Goal: Share content

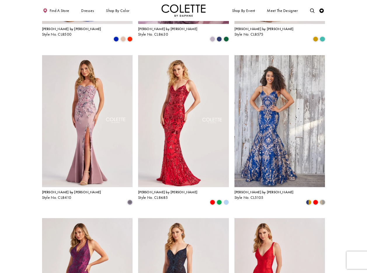
scroll to position [152, 0]
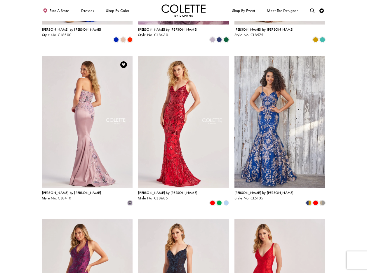
click at [78, 97] on img "Visit Colette by Daphne Style No. CL8410 Page" at bounding box center [87, 122] width 91 height 132
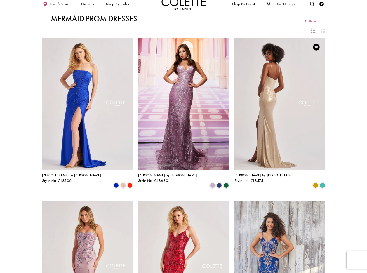
scroll to position [0, 0]
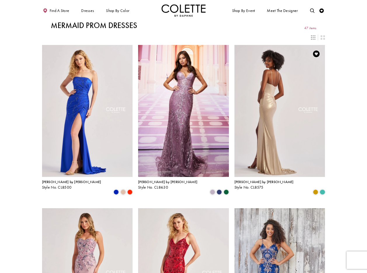
click at [280, 86] on img "Visit Colette by Daphne Style No. CL8575 Page" at bounding box center [279, 111] width 91 height 132
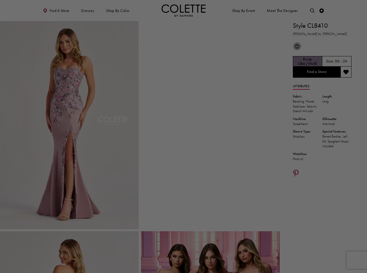
click at [295, 172] on div at bounding box center [185, 137] width 371 height 275
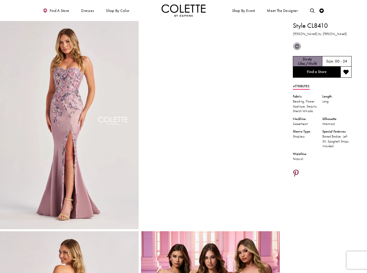
click at [296, 171] on icon "Share using Pinterest - Opens in new tab" at bounding box center [296, 174] width 6 height 8
click at [295, 171] on icon "Share using Pinterest - Opens in new tab" at bounding box center [296, 174] width 6 height 8
click at [296, 172] on icon "Share using Pinterest - Opens in new tab" at bounding box center [296, 174] width 6 height 8
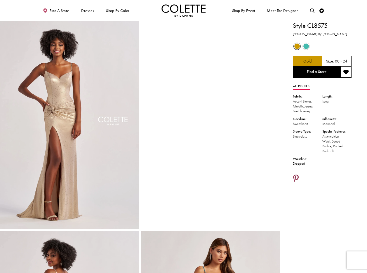
click at [294, 176] on icon "Share using Pinterest - Opens in new tab" at bounding box center [296, 179] width 6 height 8
click at [295, 177] on icon "Share using Pinterest - Opens in new tab" at bounding box center [296, 179] width 6 height 8
click at [298, 178] on icon "Share using Pinterest - Opens in new tab" at bounding box center [296, 179] width 6 height 8
